Goal: Transaction & Acquisition: Download file/media

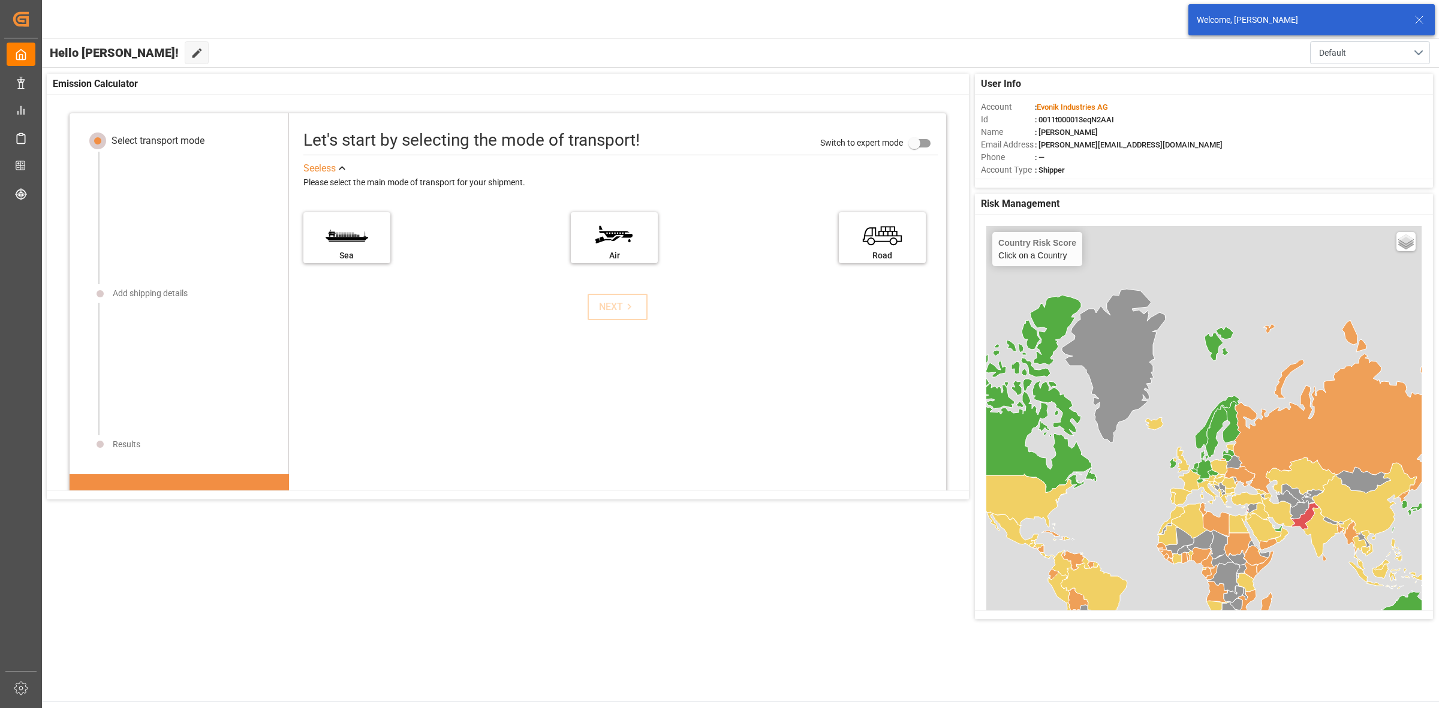
click at [959, 16] on icon at bounding box center [1419, 20] width 14 height 14
click at [959, 18] on span "2" at bounding box center [1364, 13] width 12 height 12
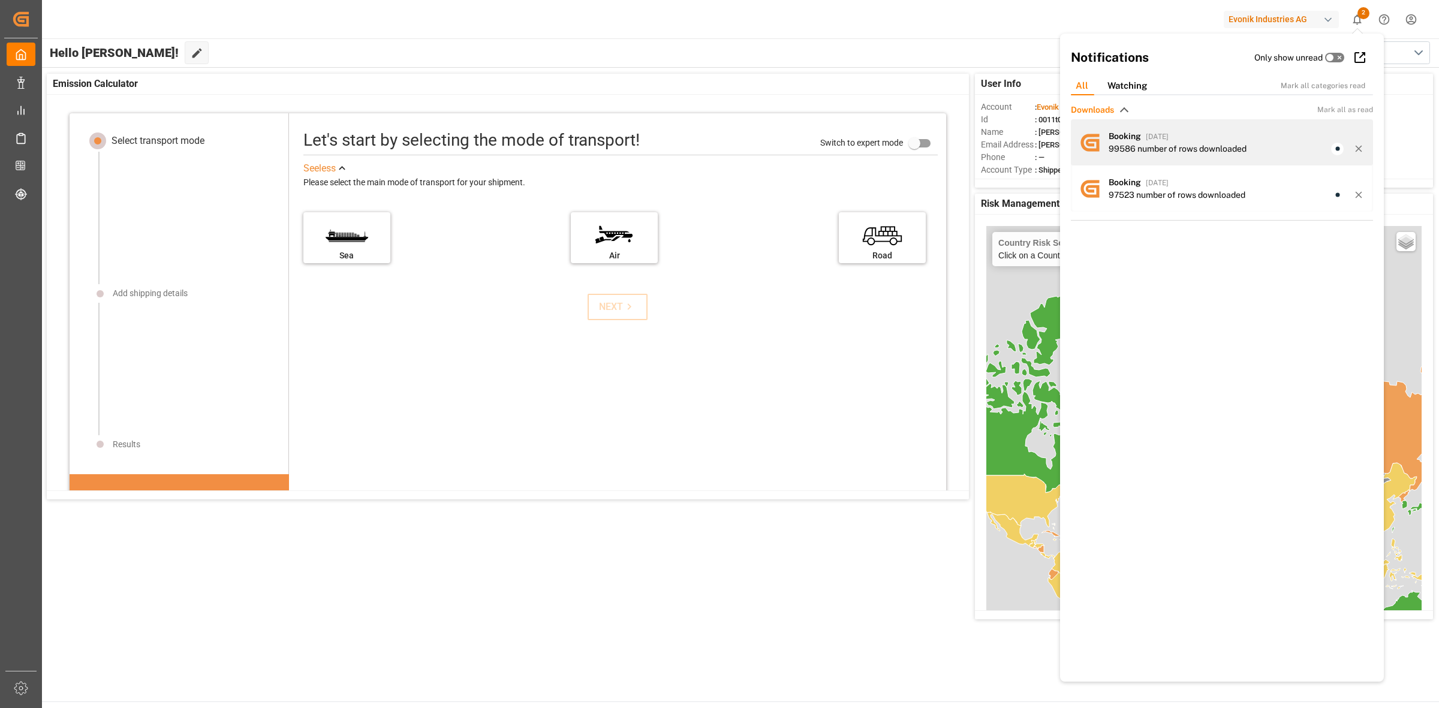
click at [959, 148] on div "99586 number of rows downloaded" at bounding box center [1178, 149] width 138 height 13
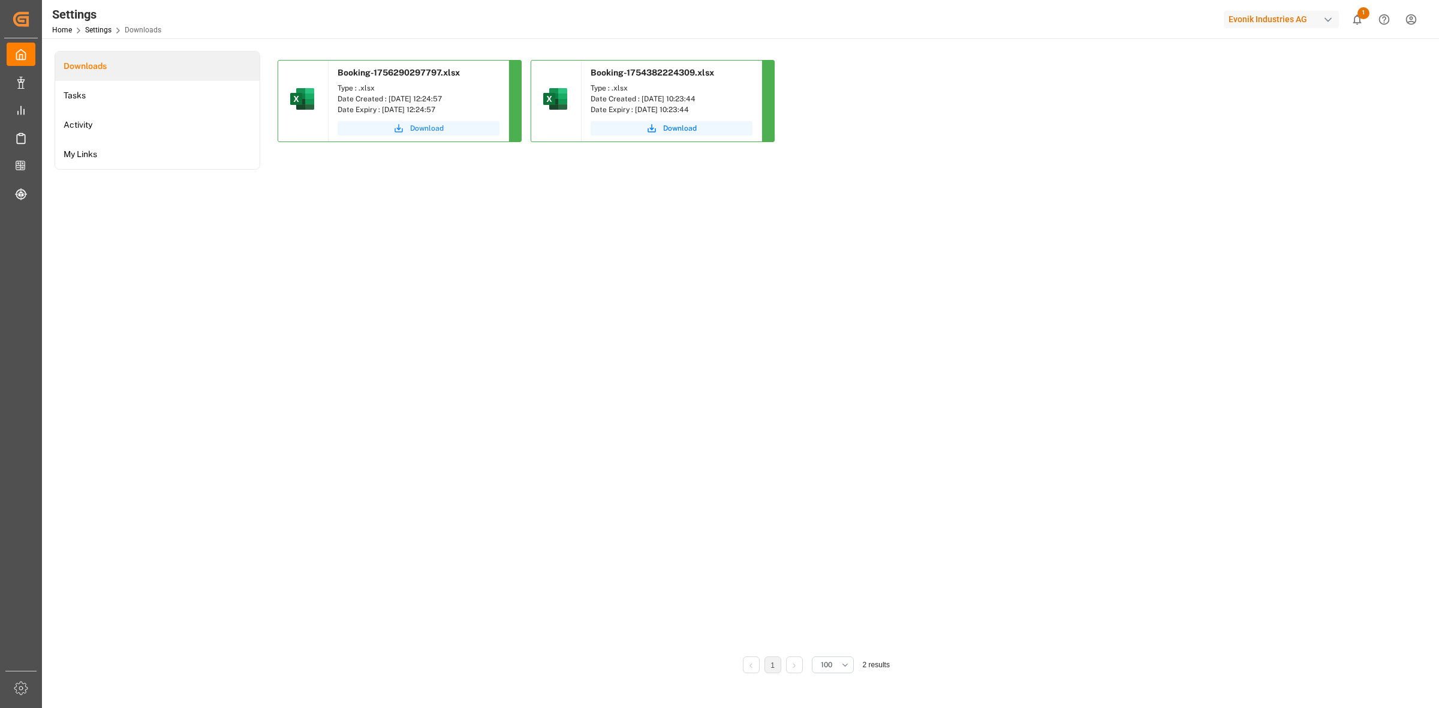
click at [412, 127] on span "Download" at bounding box center [427, 128] width 34 height 11
